Goal: Check status: Check status

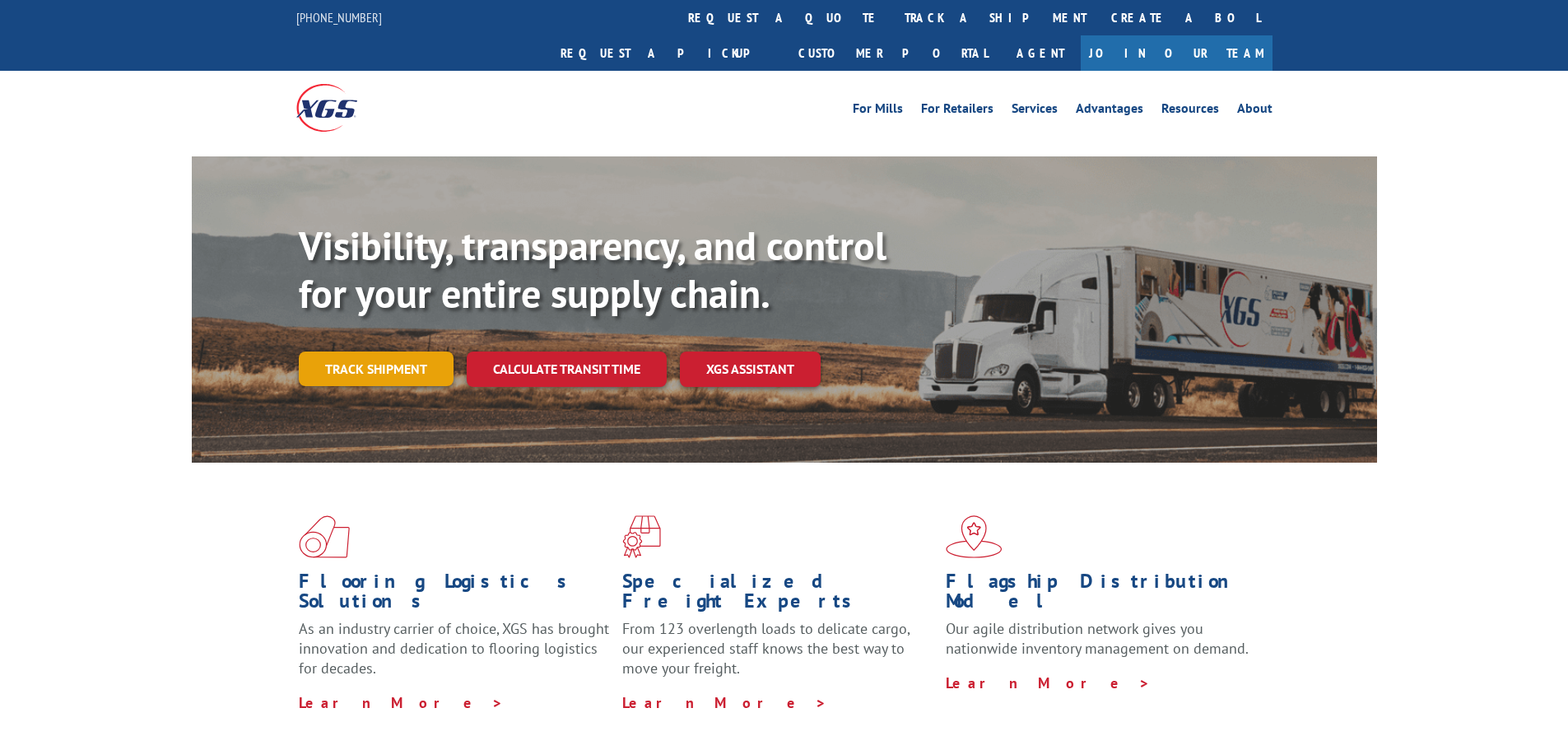
click at [376, 352] on link "Track shipment" at bounding box center [375, 369] width 155 height 35
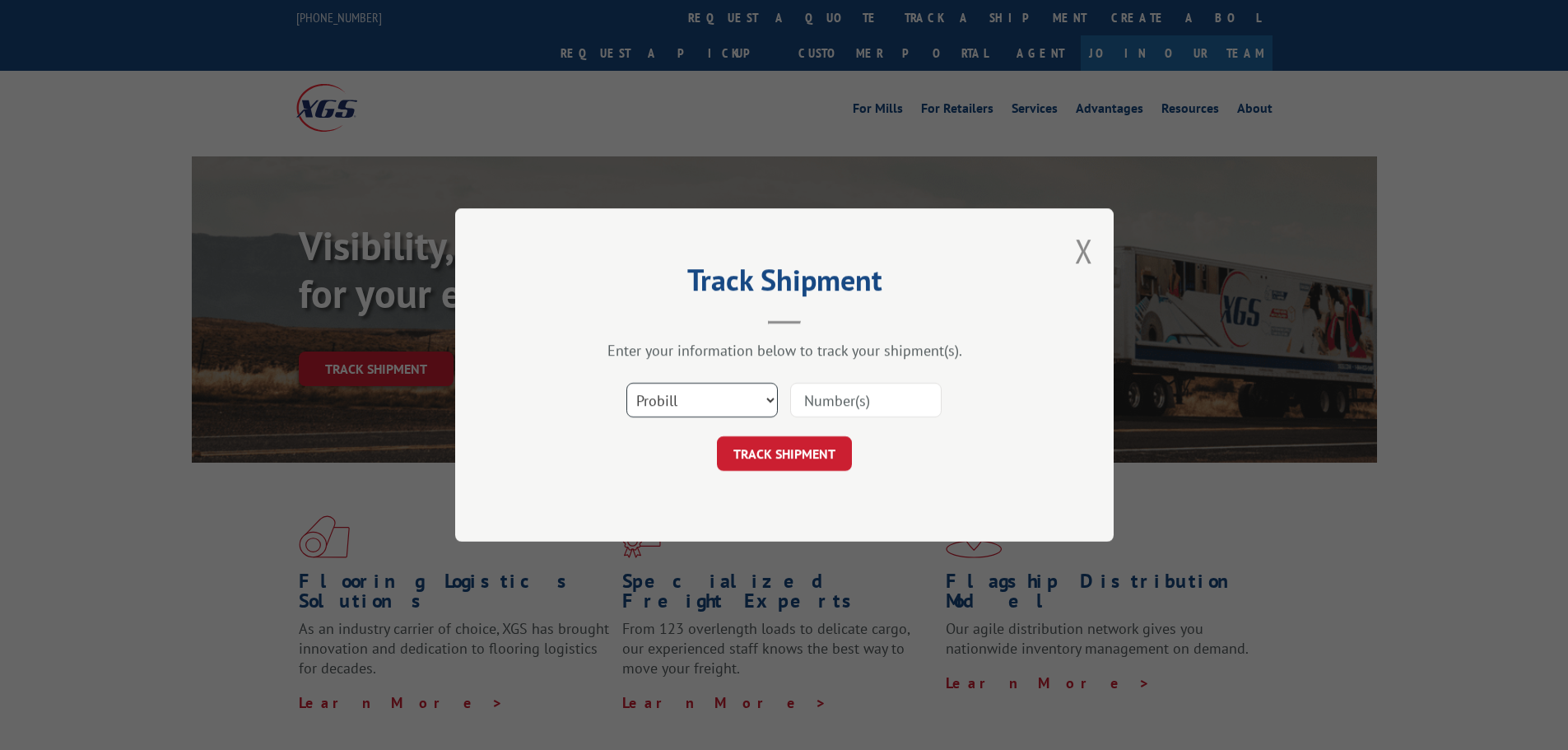
drag, startPoint x: 693, startPoint y: 396, endPoint x: 710, endPoint y: 415, distance: 25.5
click at [695, 396] on select "Select category... Probill BOL PO" at bounding box center [702, 400] width 151 height 35
select select "po"
click at [627, 382] on select "Select category... Probill BOL PO" at bounding box center [702, 400] width 151 height 35
click at [893, 409] on input at bounding box center [865, 400] width 151 height 35
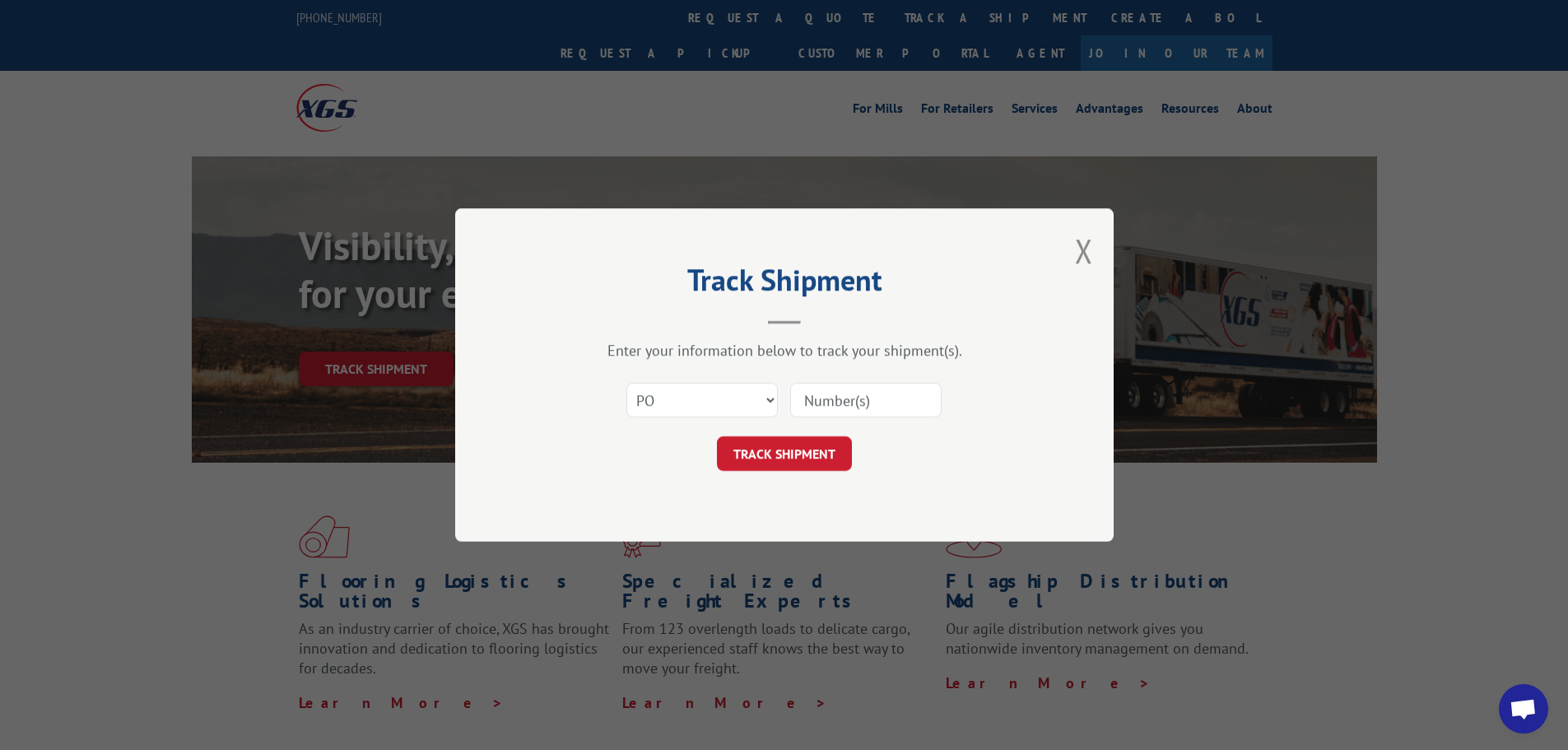
paste input "57543850"
type input "57543850"
click at [804, 453] on button "TRACK SHIPMENT" at bounding box center [784, 454] width 135 height 35
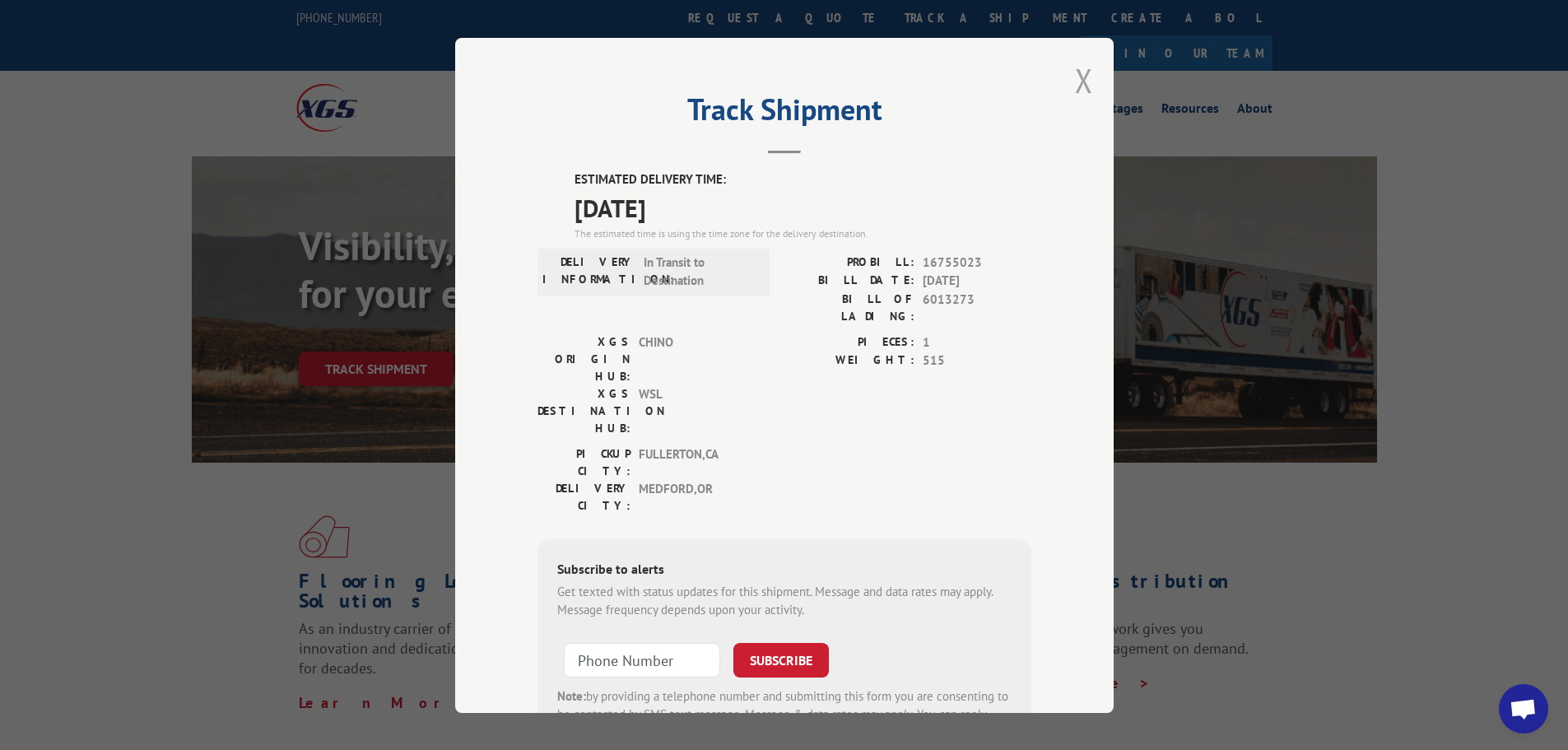
click at [1075, 77] on button "Close modal" at bounding box center [1083, 80] width 18 height 44
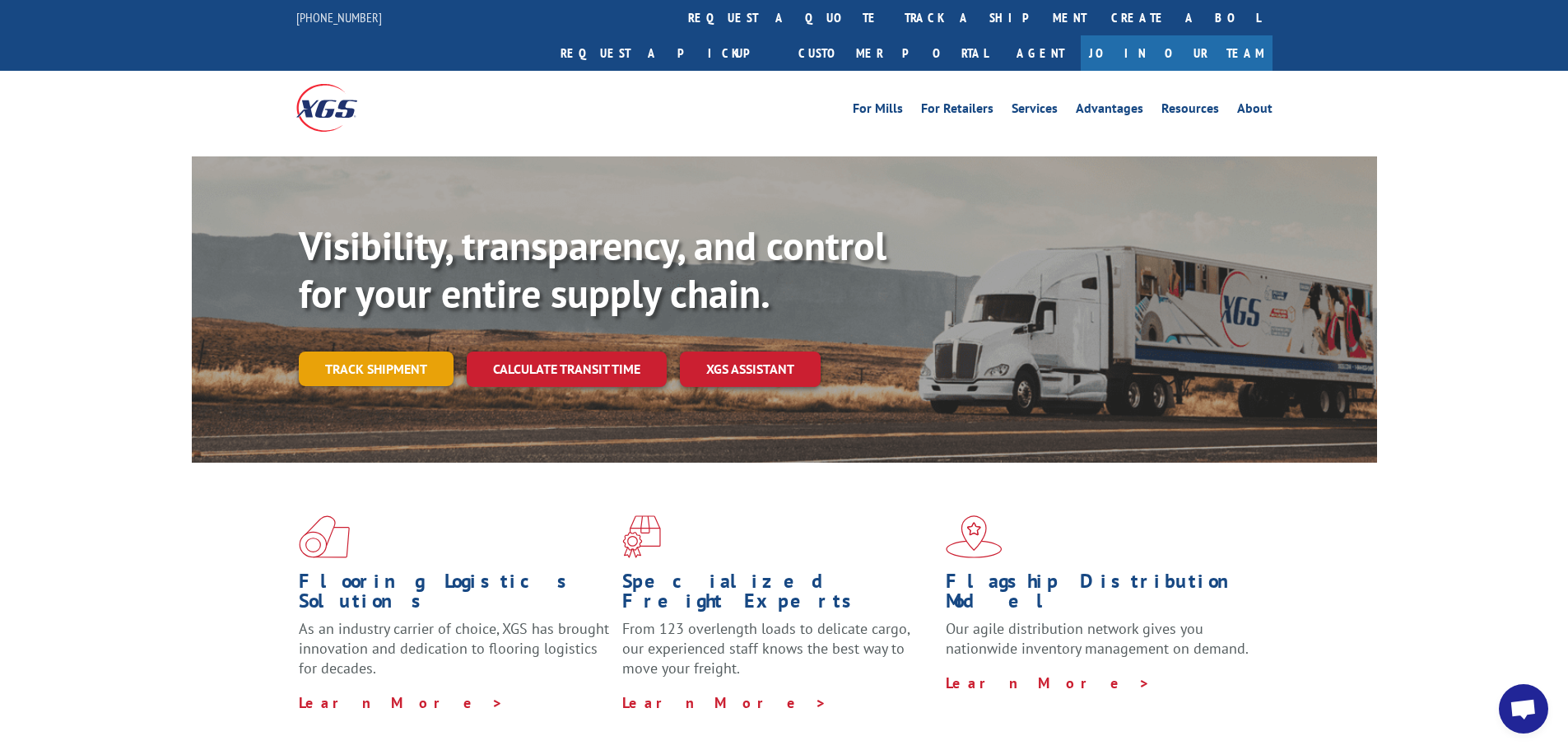
click at [373, 352] on link "Track shipment" at bounding box center [375, 369] width 155 height 35
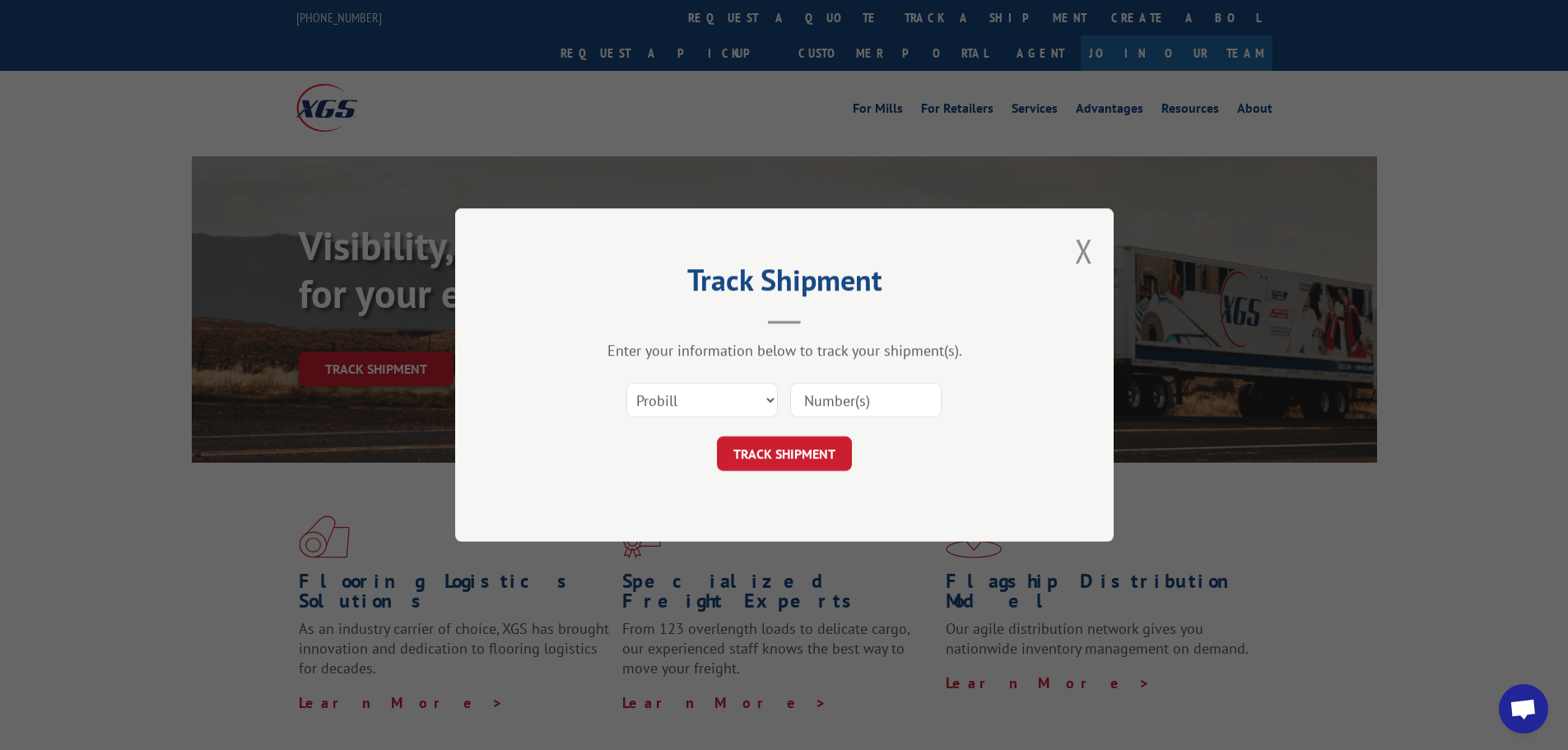
click at [698, 422] on div "Select category... Probill BOL PO" at bounding box center [785, 400] width 494 height 54
click at [699, 405] on select "Select category... Probill BOL PO" at bounding box center [702, 400] width 151 height 35
select select "po"
click at [627, 382] on select "Select category... Probill BOL PO" at bounding box center [702, 400] width 151 height 35
click at [855, 397] on input at bounding box center [865, 400] width 151 height 35
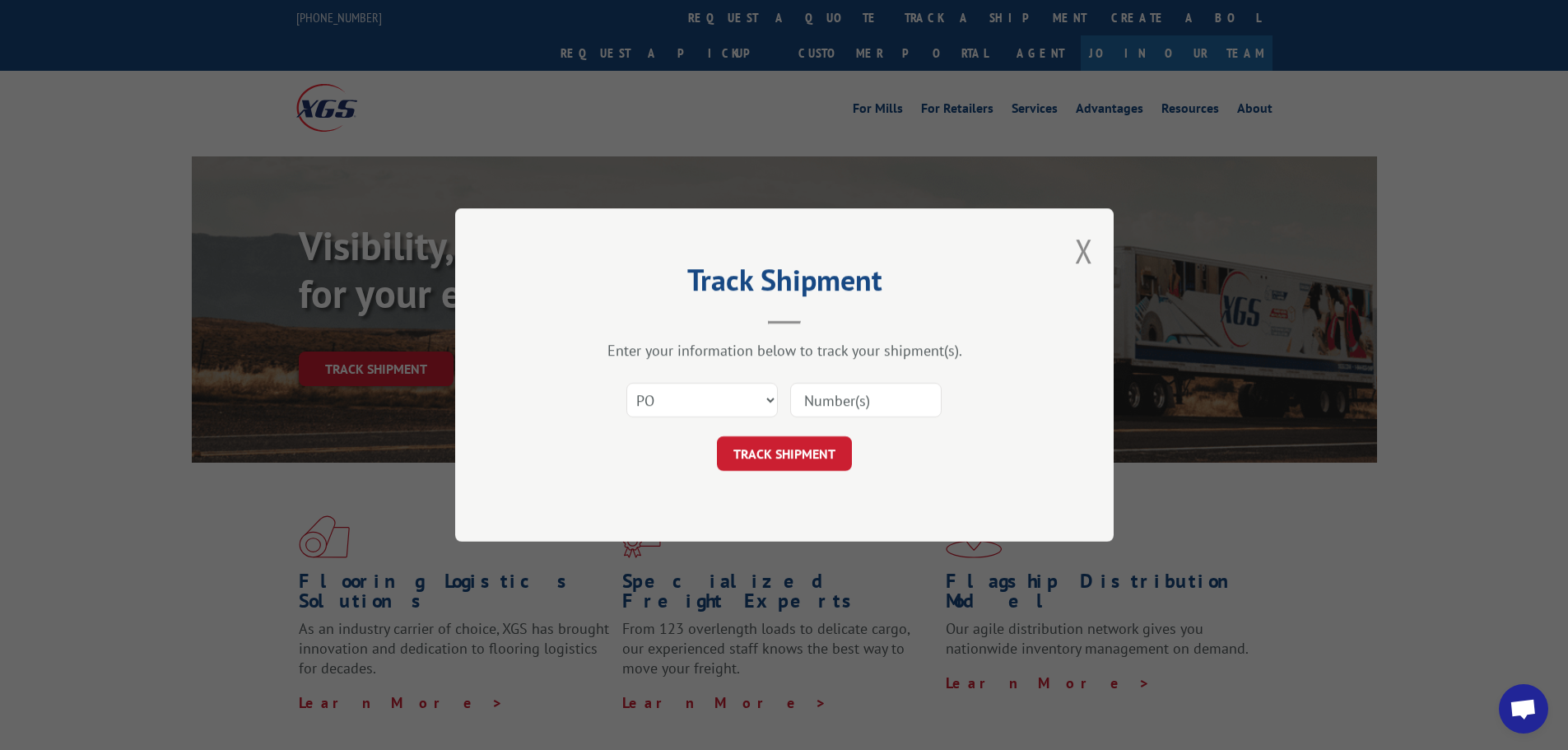
paste input "57543723"
type input "57543723"
click at [801, 448] on button "TRACK SHIPMENT" at bounding box center [784, 454] width 135 height 35
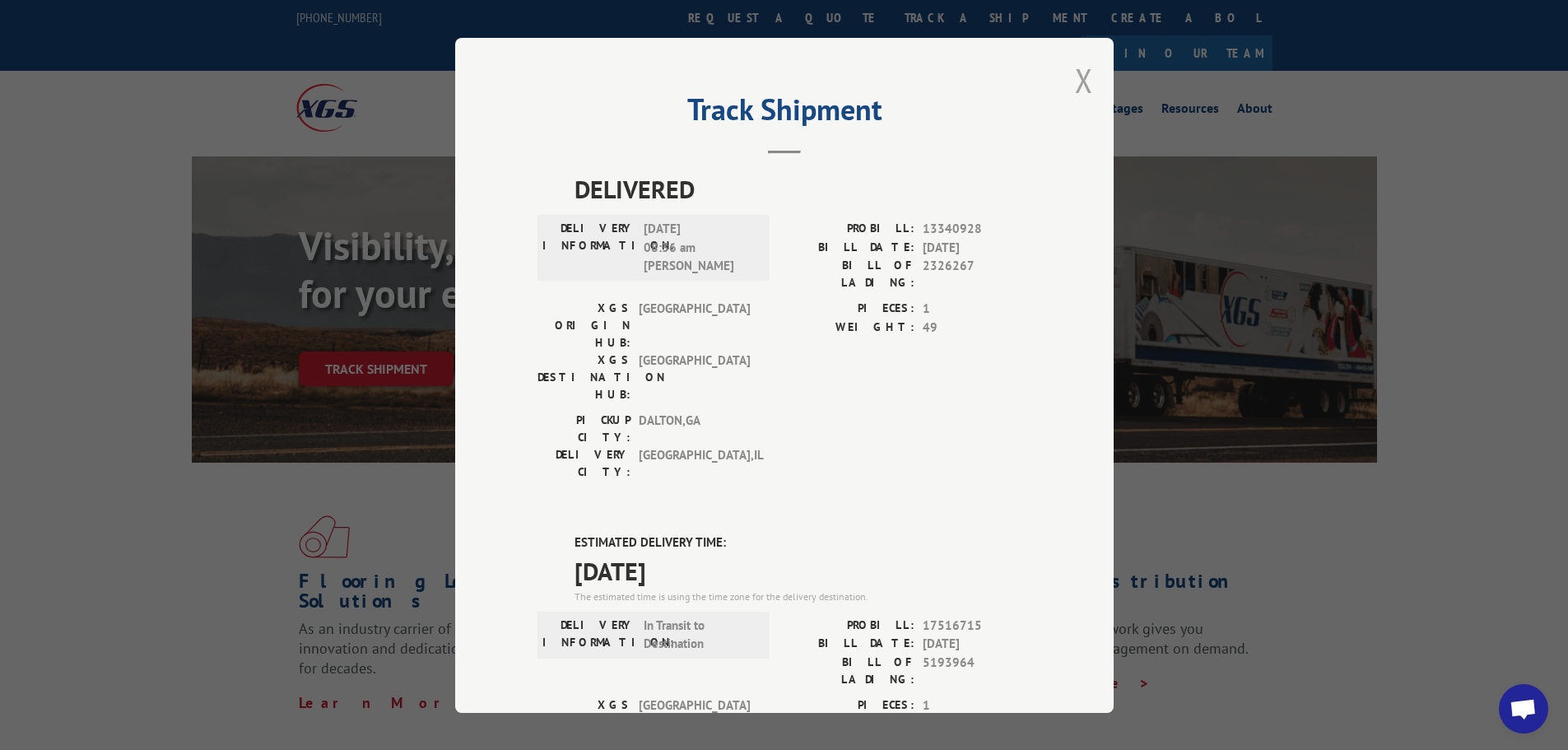
click at [1082, 76] on button "Close modal" at bounding box center [1083, 80] width 18 height 44
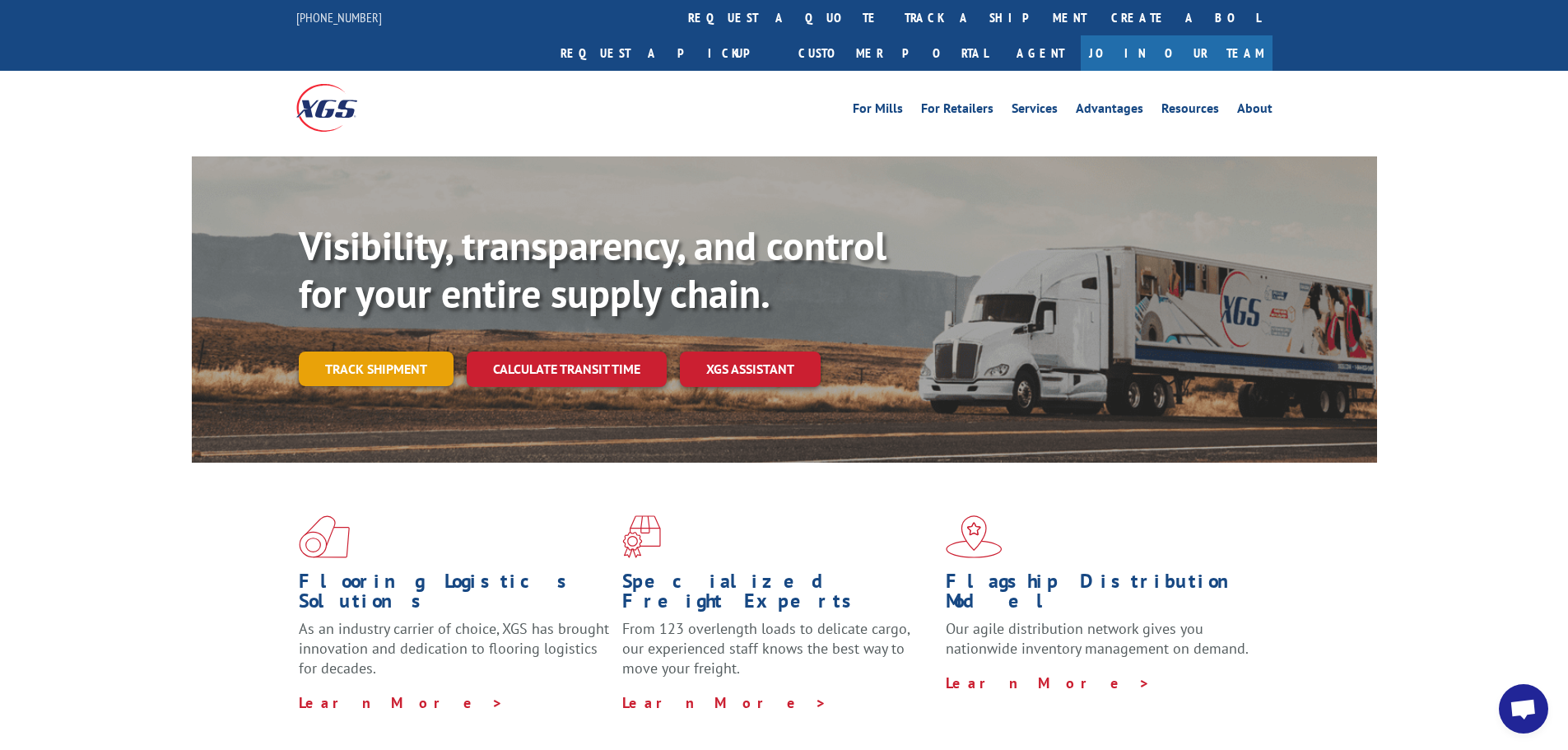
click at [410, 352] on link "Track shipment" at bounding box center [375, 369] width 155 height 35
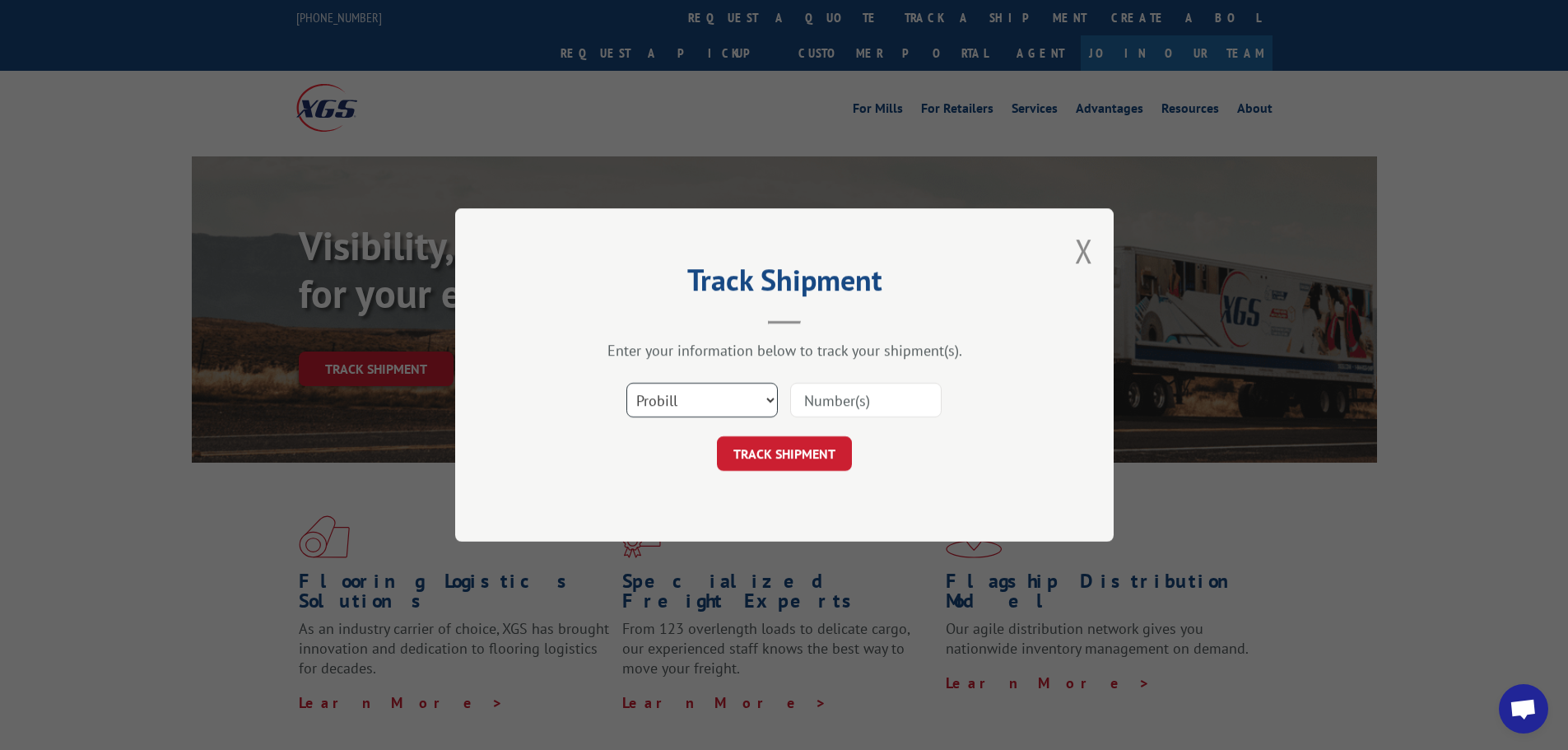
click at [718, 402] on select "Select category... Probill BOL PO" at bounding box center [702, 400] width 151 height 35
select select "po"
click at [627, 382] on select "Select category... Probill BOL PO" at bounding box center [702, 400] width 151 height 35
click at [833, 395] on input at bounding box center [865, 400] width 151 height 35
paste input "57441581"
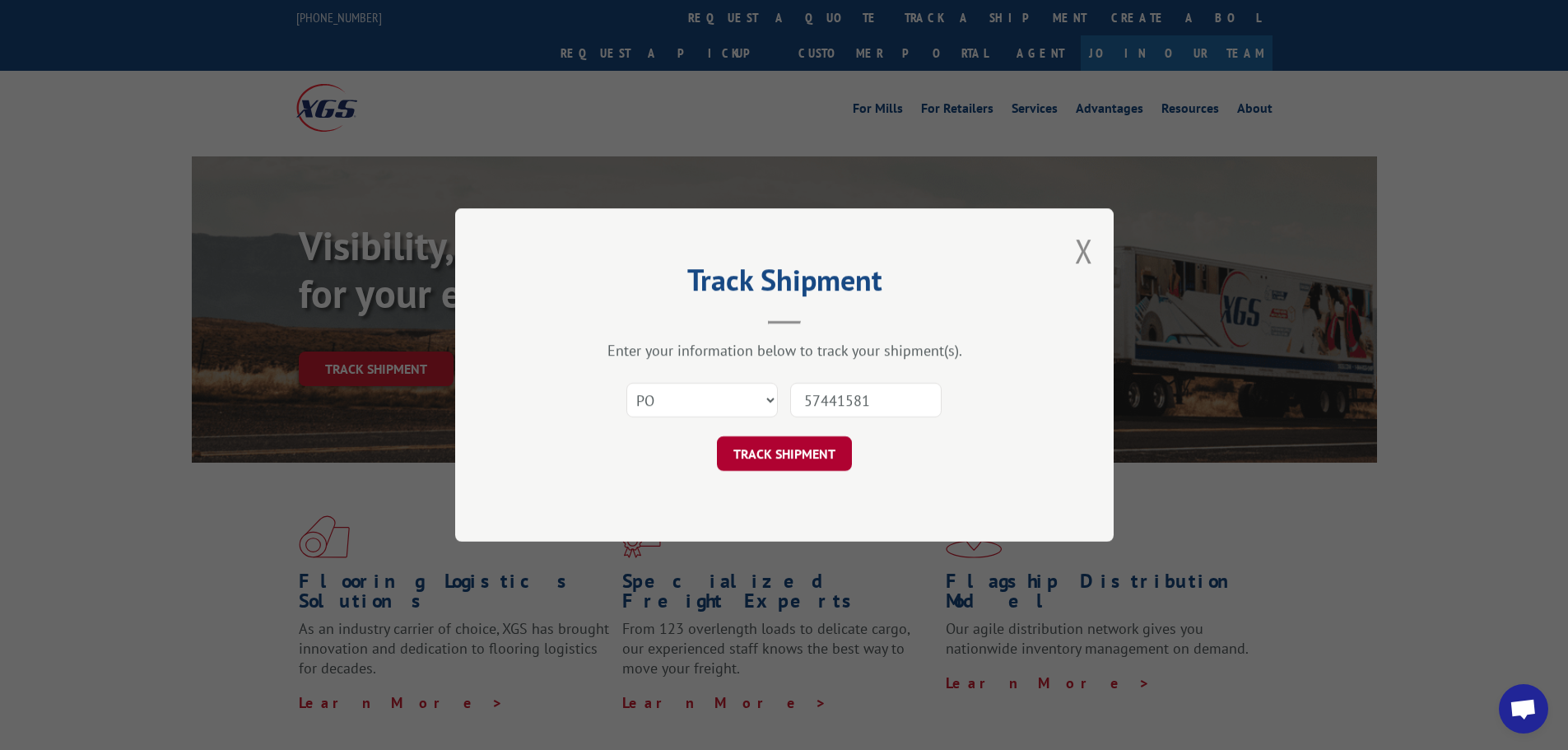
type input "57441581"
click at [821, 463] on button "TRACK SHIPMENT" at bounding box center [784, 454] width 135 height 35
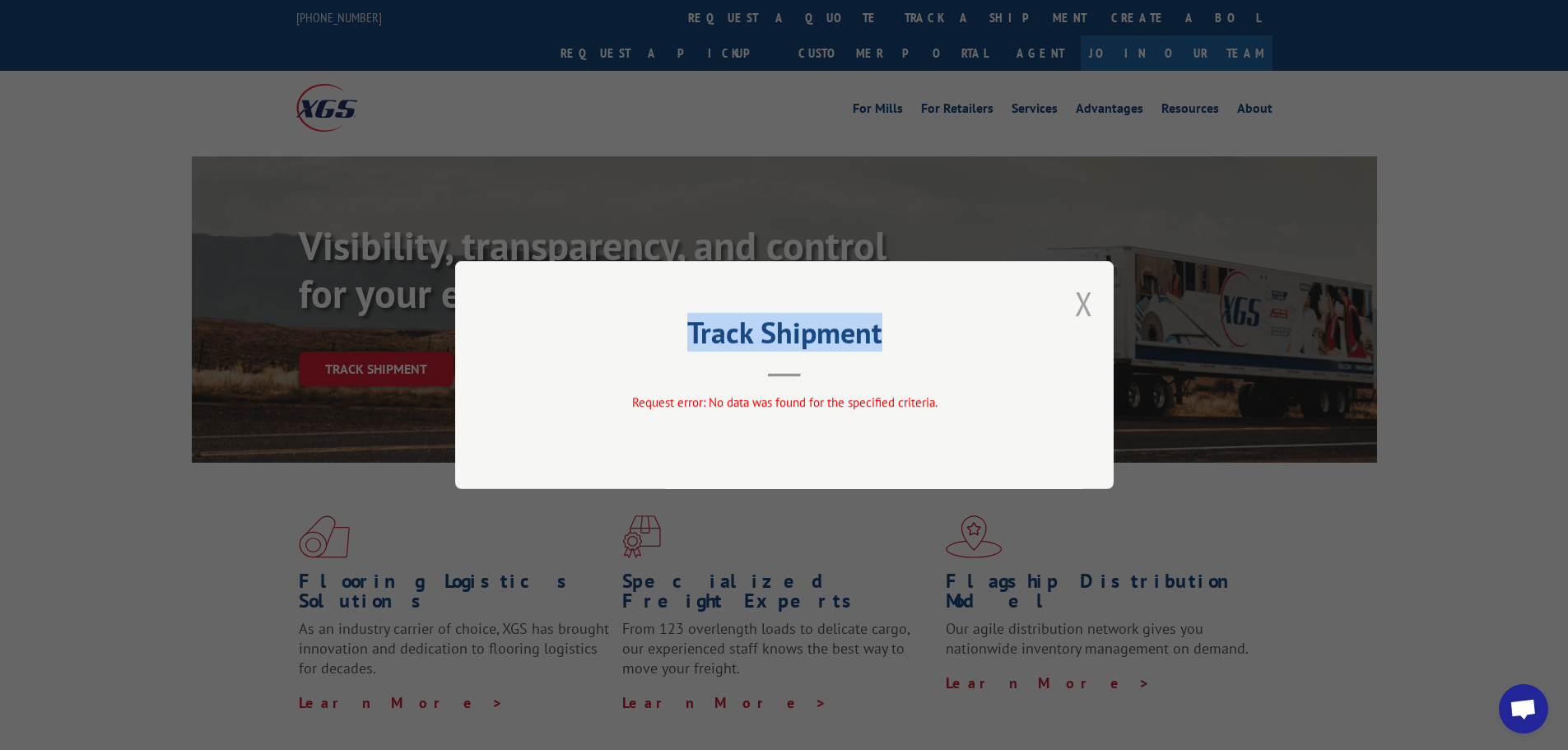
click at [1092, 298] on div "Track Shipment Request error: No data was found for the specified criteria." at bounding box center [784, 375] width 658 height 228
click at [1082, 307] on button "Close modal" at bounding box center [1083, 303] width 18 height 44
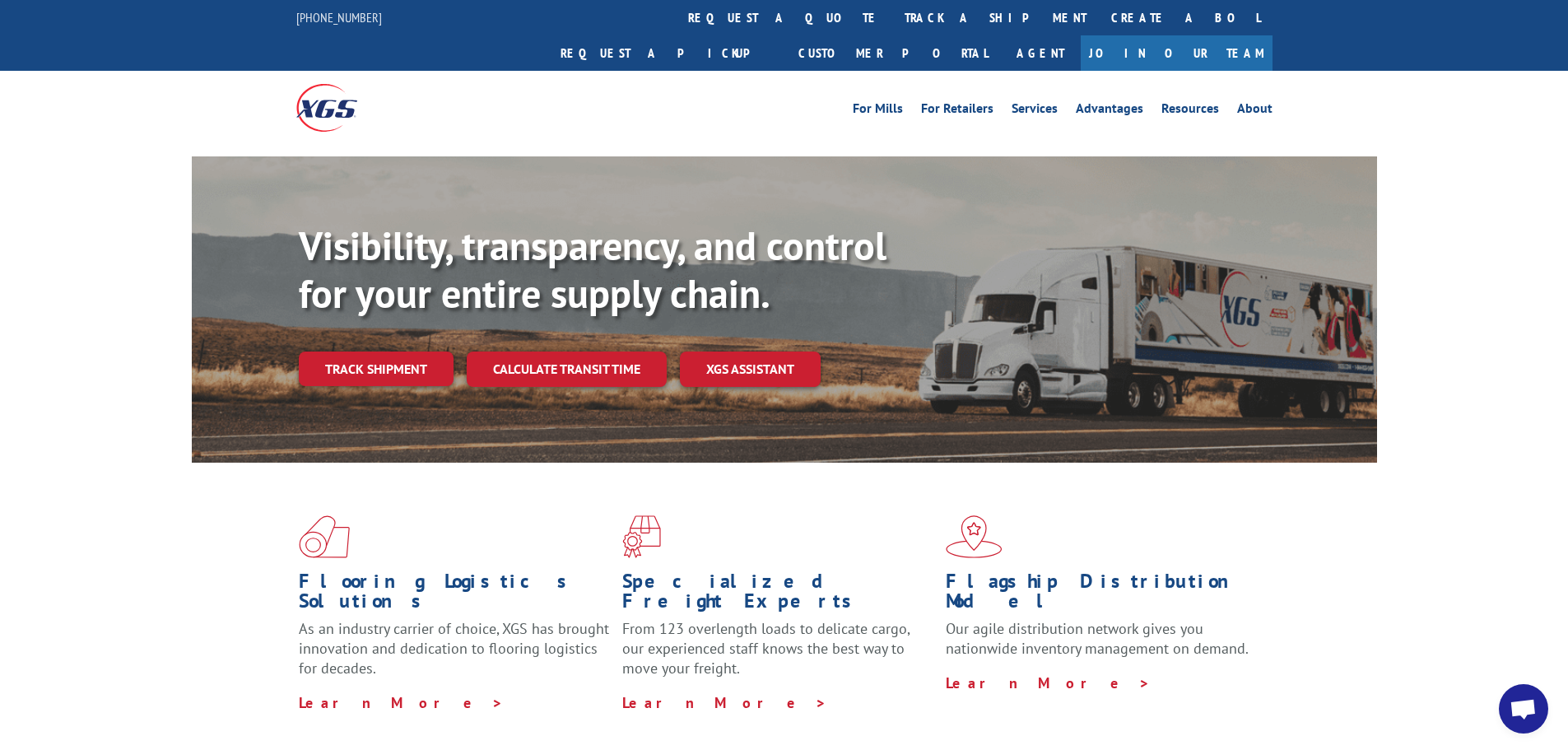
drag, startPoint x: 412, startPoint y: 334, endPoint x: 444, endPoint y: 293, distance: 52.0
click at [412, 352] on link "Track shipment" at bounding box center [375, 369] width 155 height 35
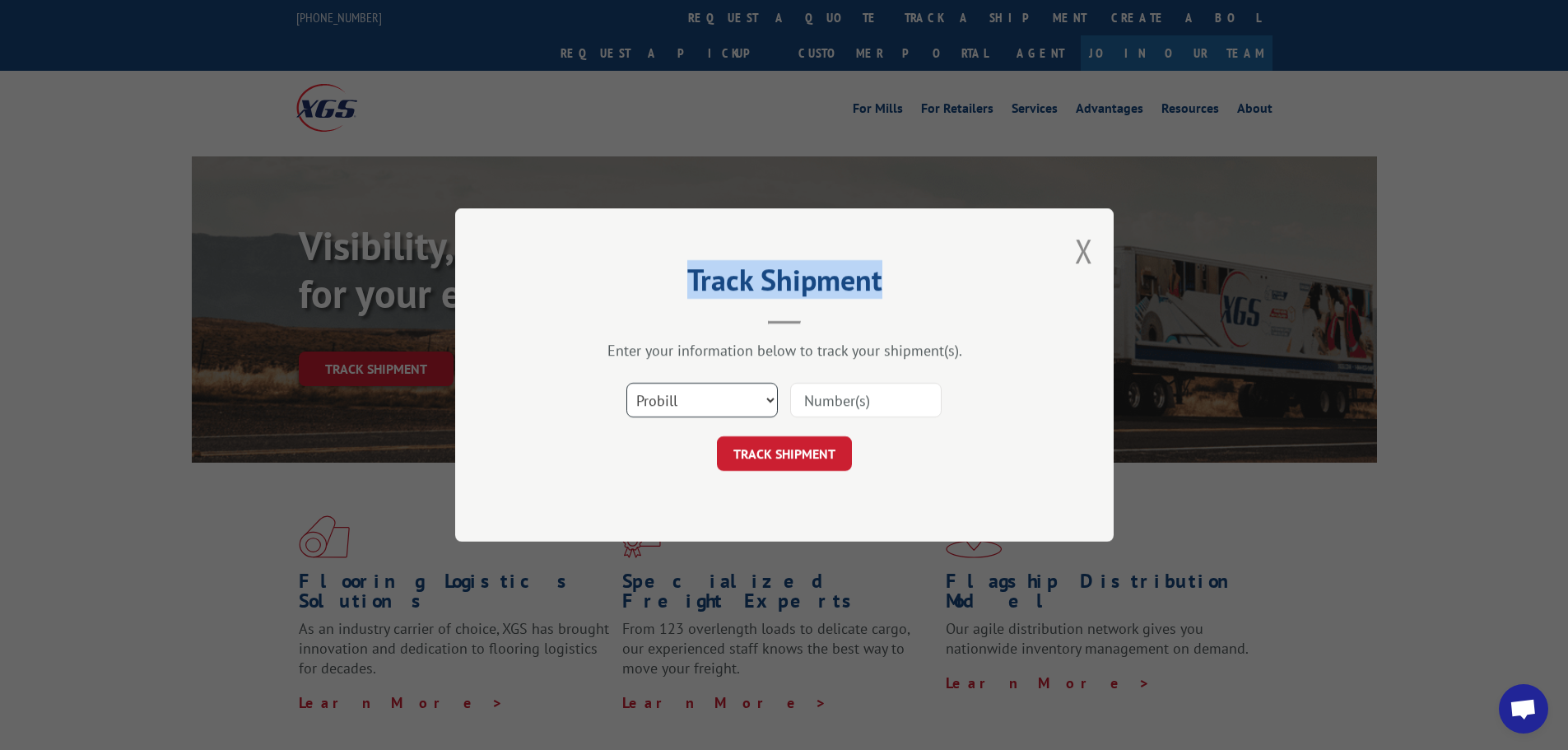
click at [724, 396] on select "Select category... Probill BOL PO" at bounding box center [702, 400] width 151 height 35
click at [627, 382] on select "Select category... Probill BOL PO" at bounding box center [702, 400] width 151 height 35
click at [856, 403] on input at bounding box center [865, 400] width 151 height 35
paste input "17229323"
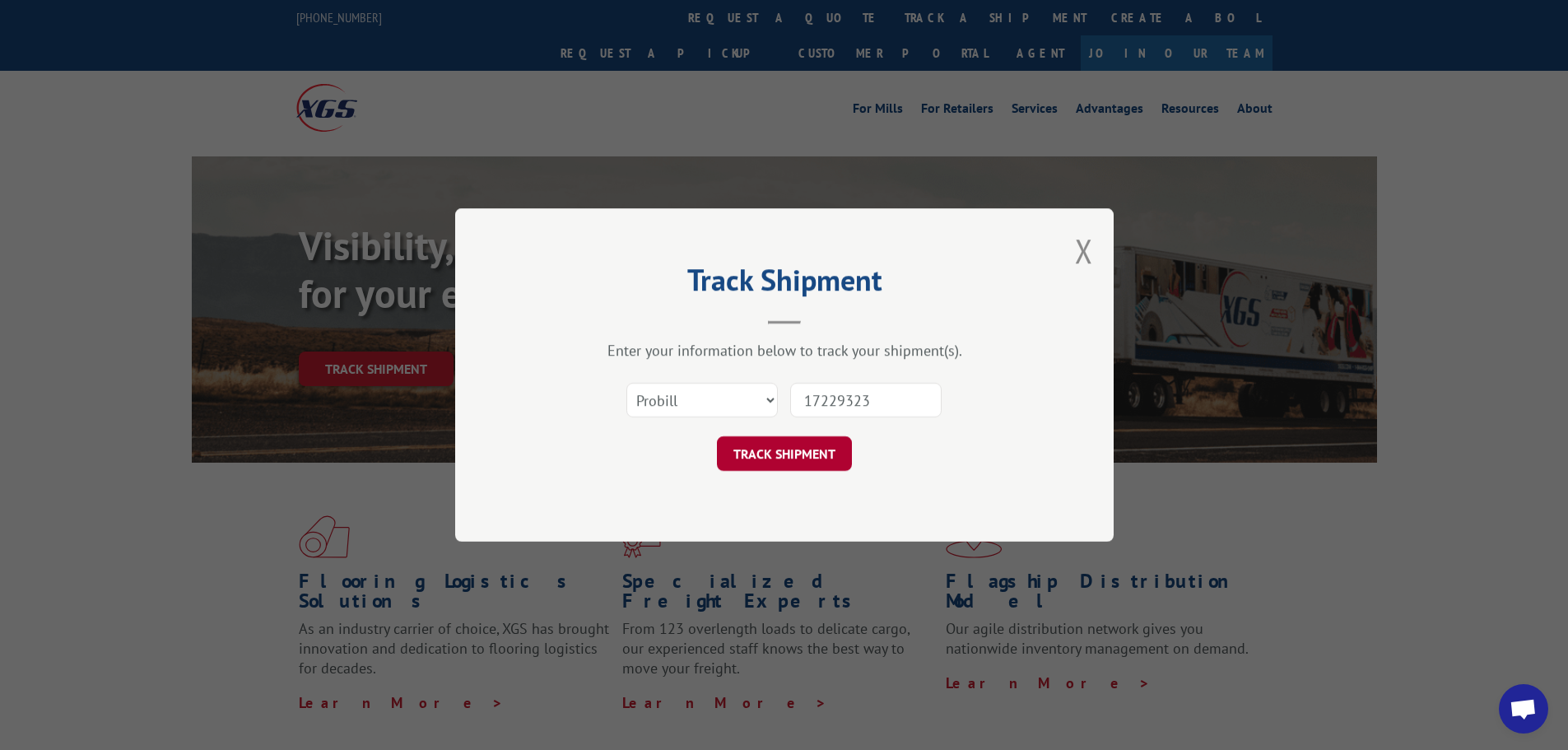
type input "17229323"
click at [787, 469] on button "TRACK SHIPMENT" at bounding box center [784, 454] width 135 height 35
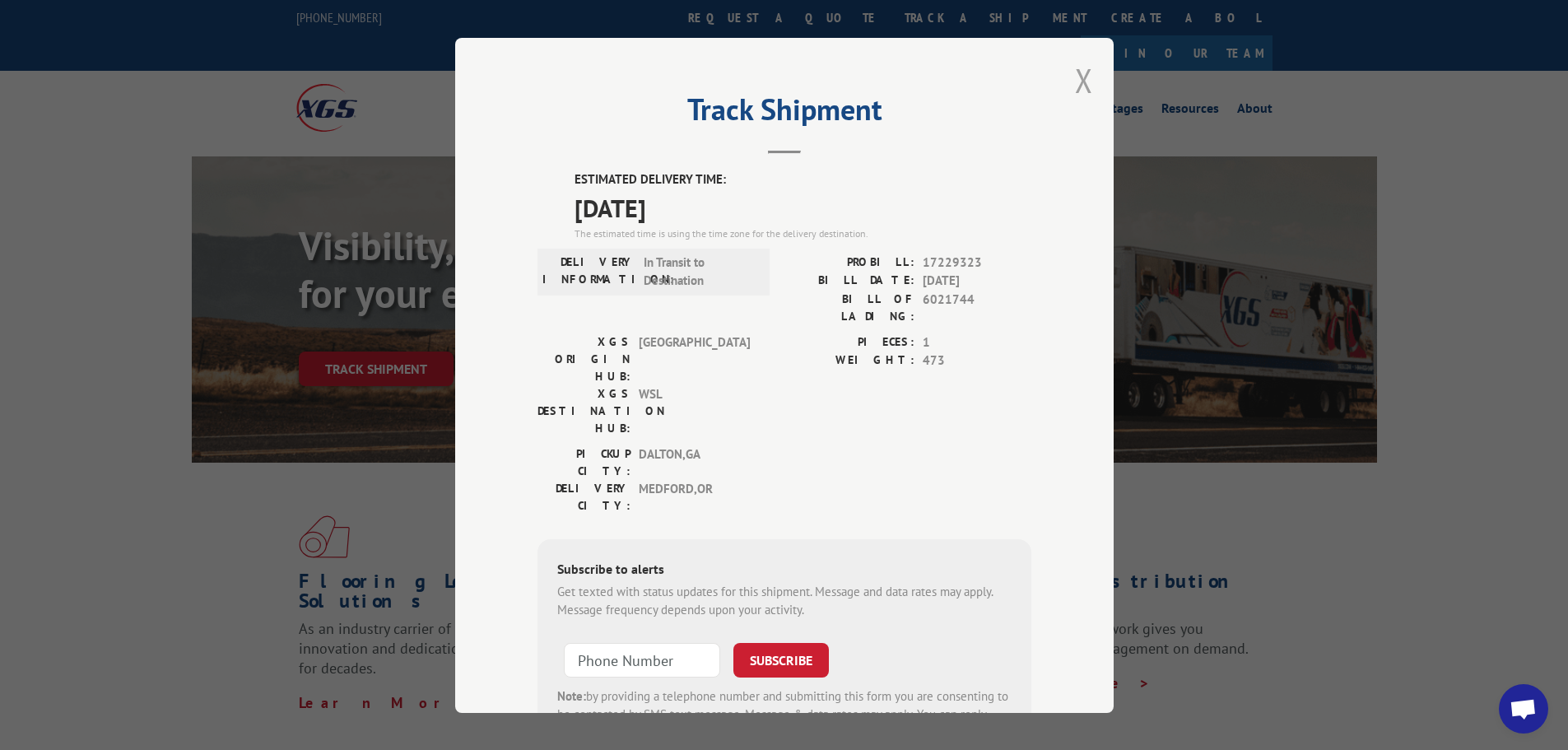
click at [1077, 79] on button "Close modal" at bounding box center [1083, 80] width 18 height 44
